Goal: Information Seeking & Learning: Find specific fact

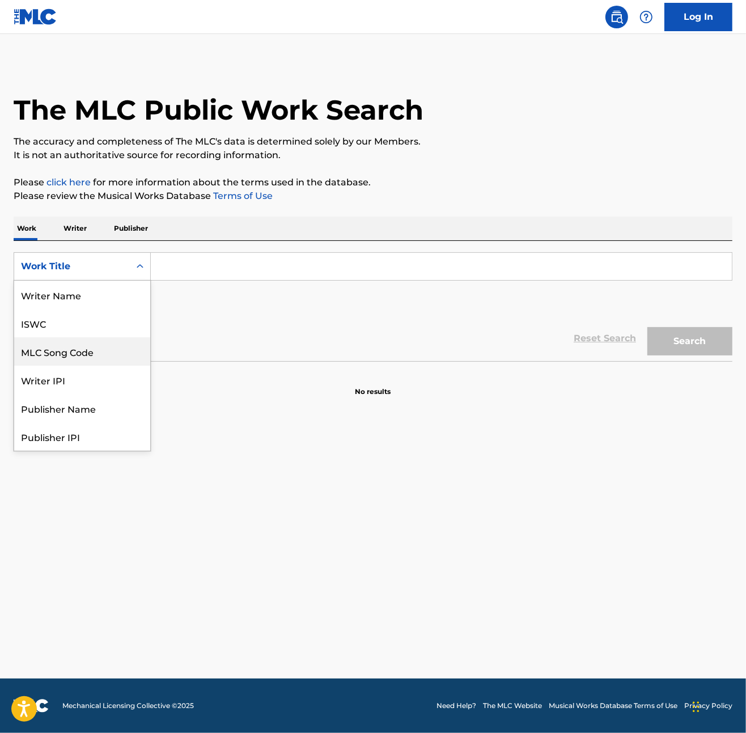
click at [64, 351] on div "MLC Song Code" at bounding box center [82, 352] width 136 height 28
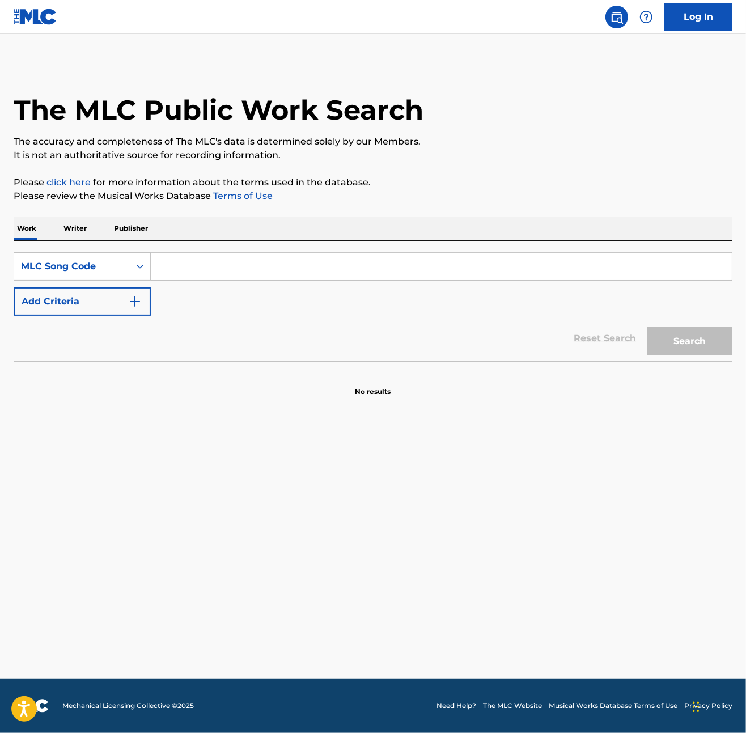
click at [223, 264] on input "Search Form" at bounding box center [441, 266] width 581 height 27
paste input "T9257675686"
click at [217, 266] on input "T9257675686" at bounding box center [441, 266] width 581 height 27
click at [712, 347] on button "Search" at bounding box center [690, 341] width 85 height 28
click at [193, 277] on input "T9257675686" at bounding box center [441, 266] width 581 height 27
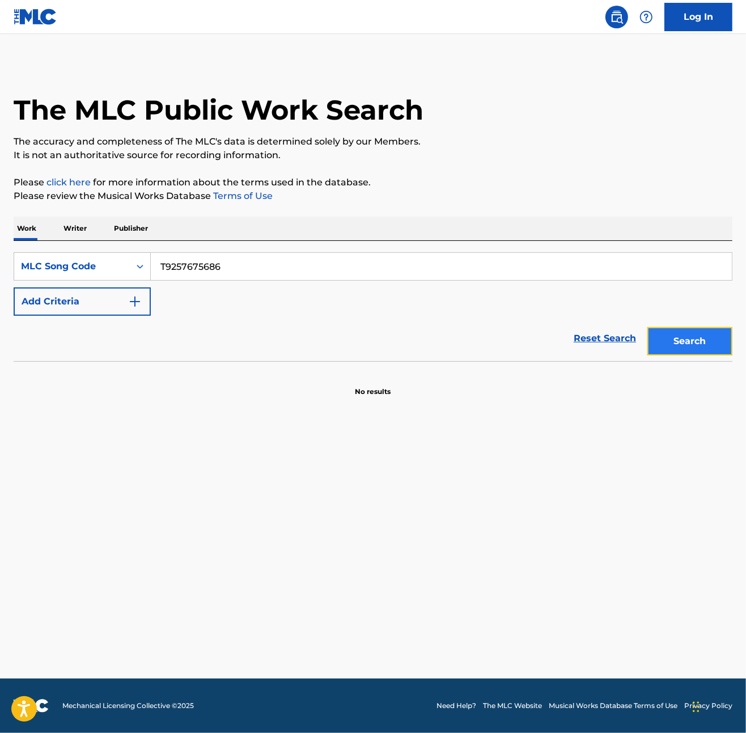
click at [691, 347] on button "Search" at bounding box center [690, 341] width 85 height 28
click at [275, 352] on div "Reset Search Search" at bounding box center [373, 338] width 719 height 45
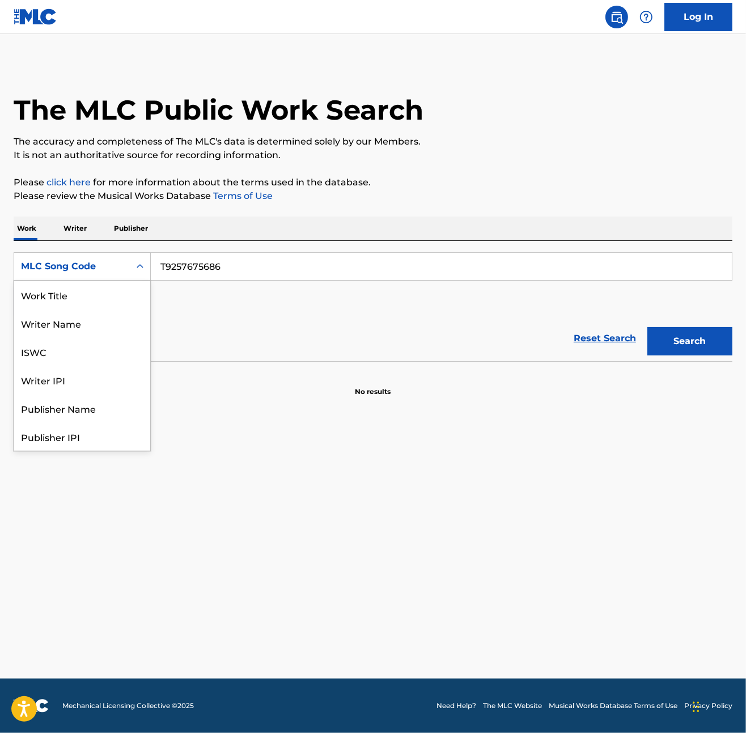
click at [111, 264] on div "MLC Song Code" at bounding box center [72, 267] width 102 height 14
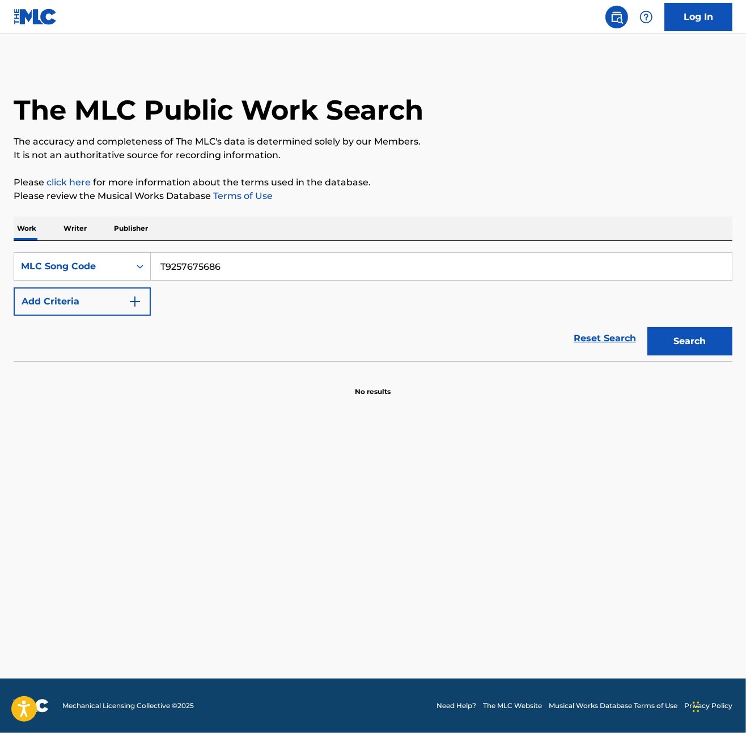
click at [189, 271] on input "T9257675686" at bounding box center [441, 266] width 581 height 27
paste input "KE94BV"
type input "KE94BV"
click at [697, 339] on button "Search" at bounding box center [690, 341] width 85 height 28
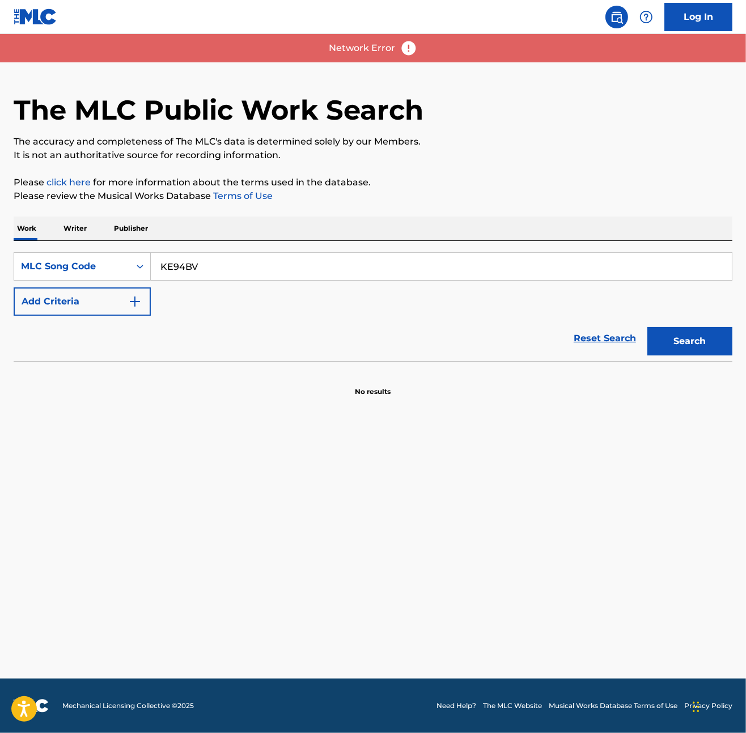
click at [301, 484] on main "The MLC Public Work Search The accuracy and completeness of The MLC's data is d…" at bounding box center [373, 356] width 746 height 645
